Goal: Check status: Check status

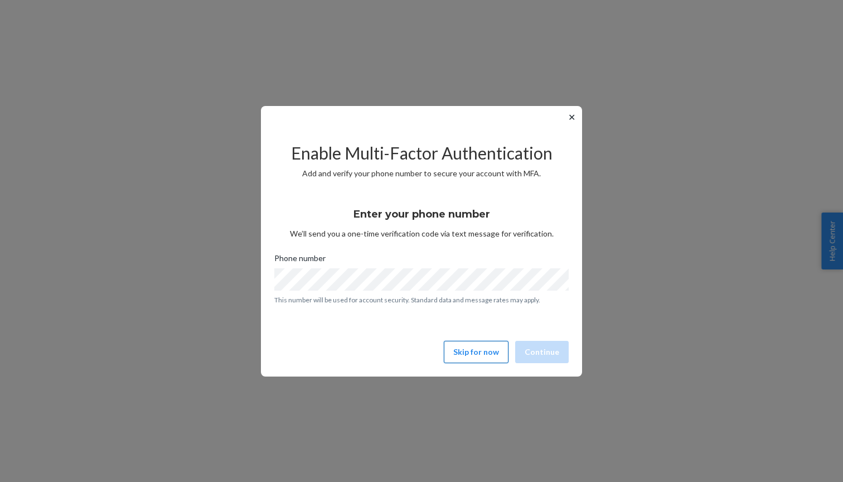
click at [501, 353] on button "Skip for now" at bounding box center [476, 352] width 65 height 22
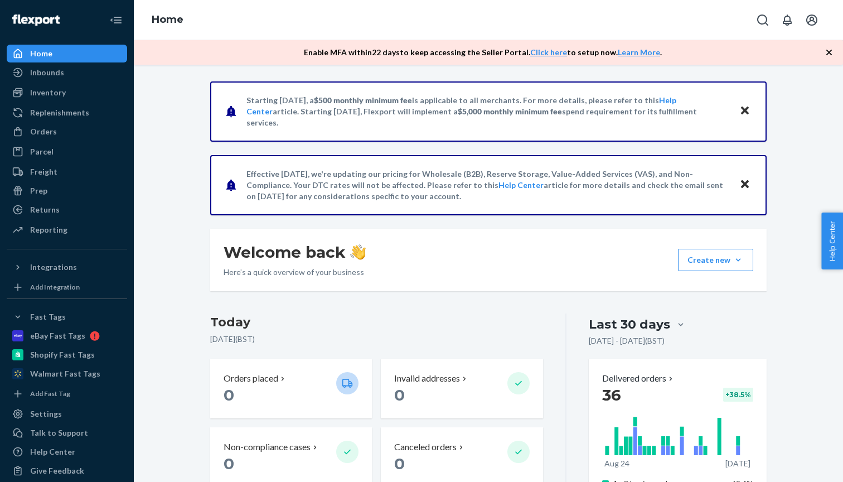
scroll to position [35, 0]
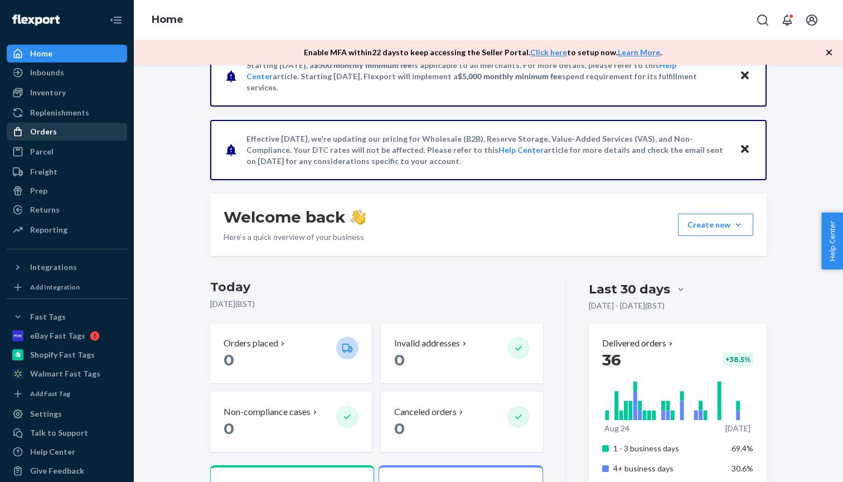
click at [54, 132] on div "Orders" at bounding box center [43, 131] width 27 height 11
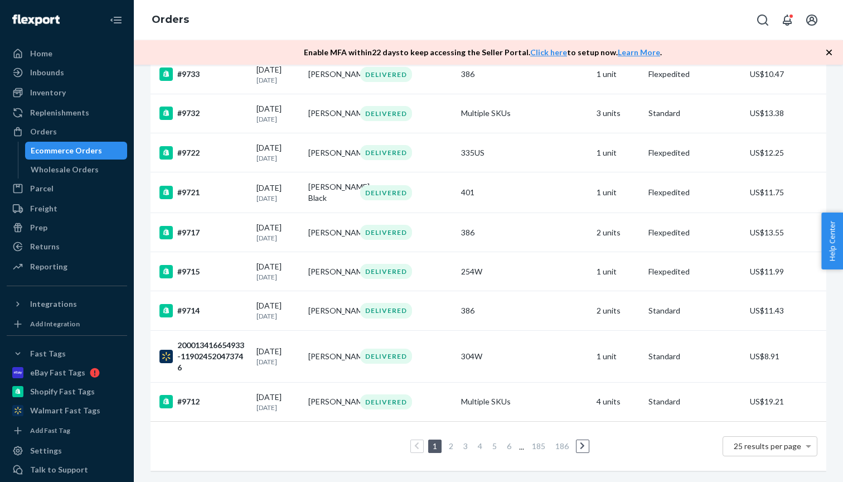
scroll to position [781, 0]
click at [222, 359] on div "200013416654933-119024520473746" at bounding box center [203, 356] width 88 height 33
